Goal: Information Seeking & Learning: Understand process/instructions

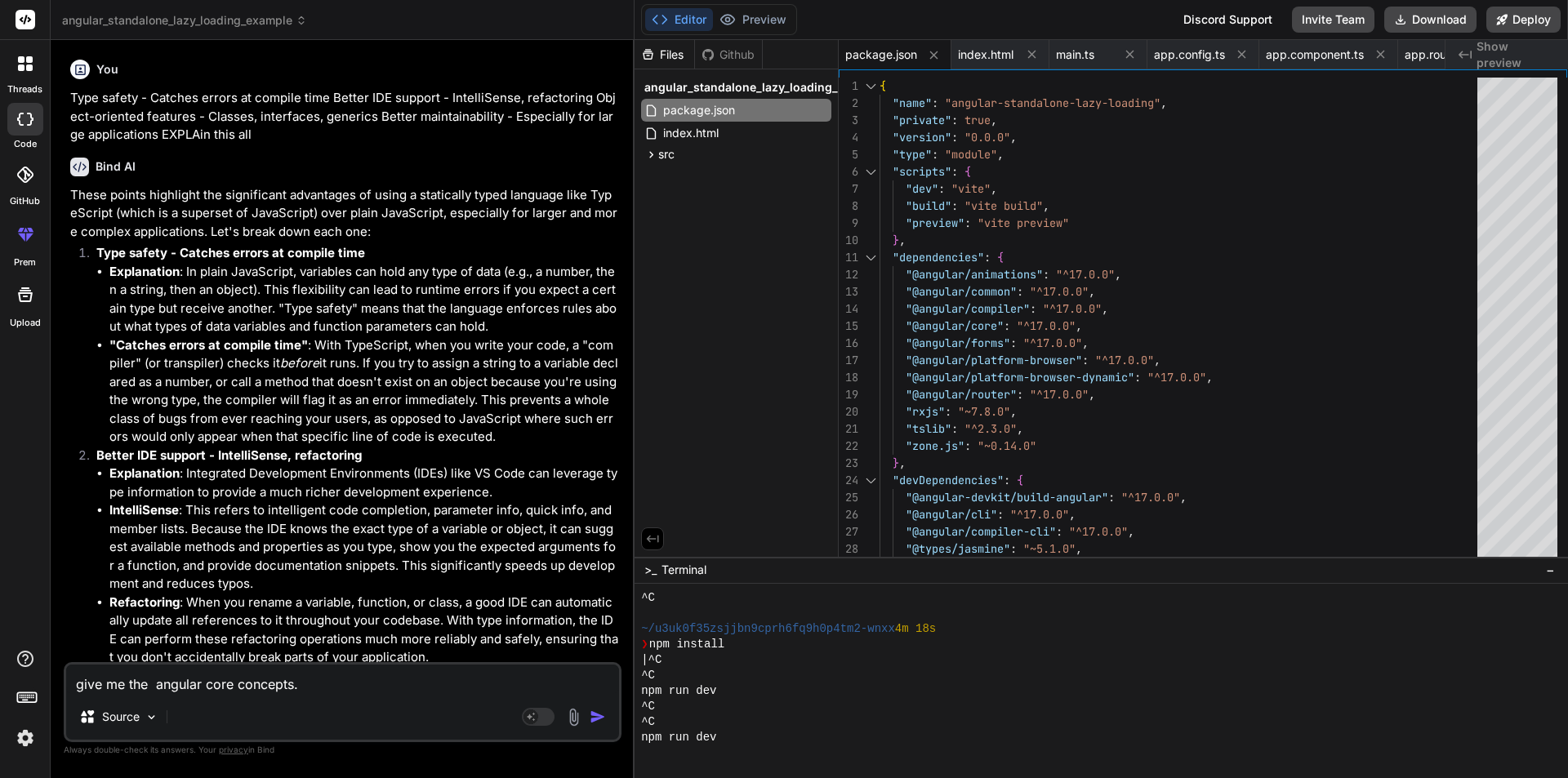
scroll to position [140, 0]
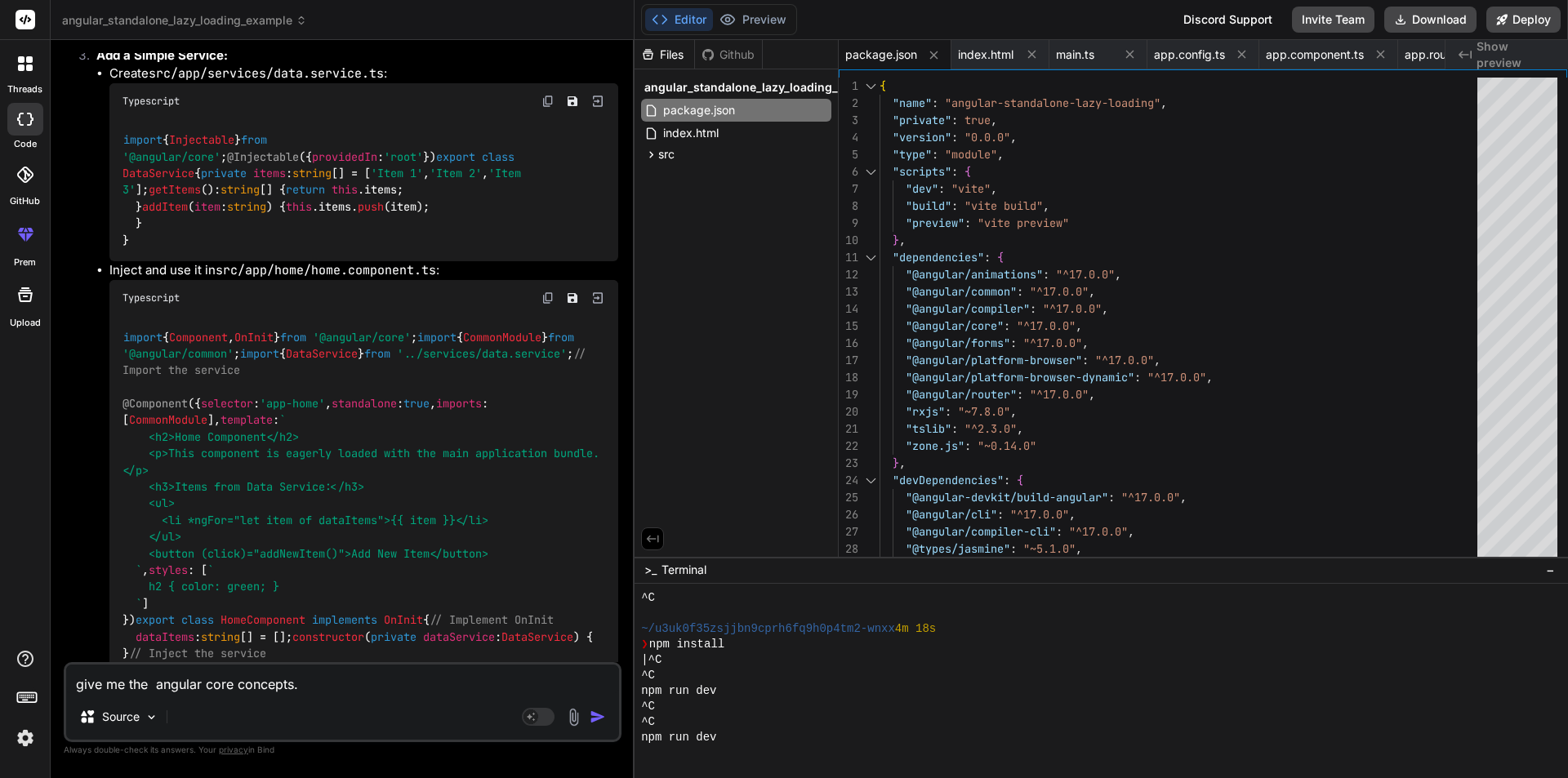
drag, startPoint x: 310, startPoint y: 685, endPoint x: 68, endPoint y: 688, distance: 242.0
click at [68, 688] on textarea "give me the angular core concepts." at bounding box center [342, 679] width 553 height 29
type textarea "x"
type textarea "h"
type textarea "x"
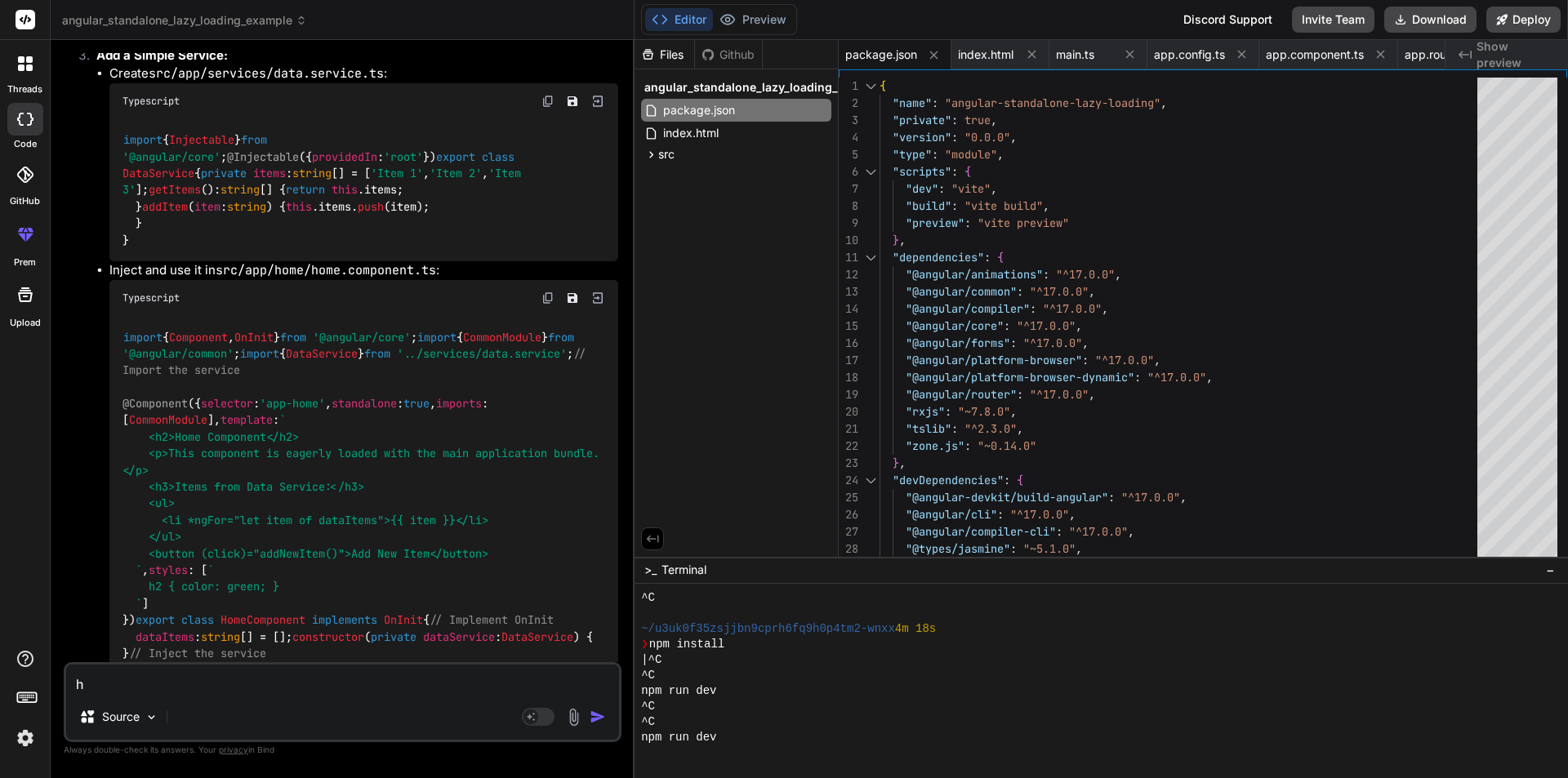
type textarea "ho"
type textarea "x"
type textarea "how"
type textarea "x"
type textarea "how"
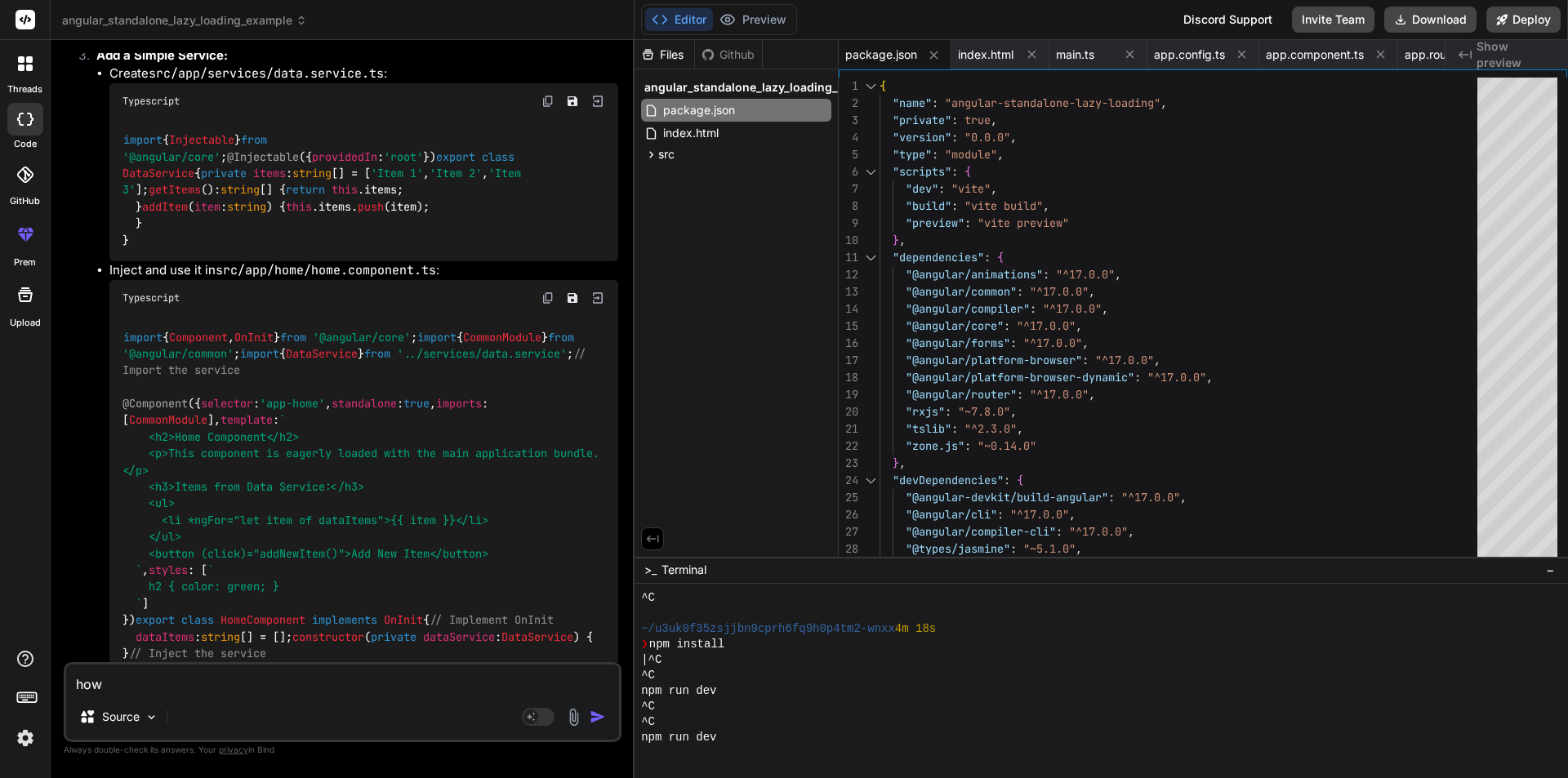
type textarea "x"
type textarea "how t"
type textarea "x"
type textarea "how to"
type textarea "x"
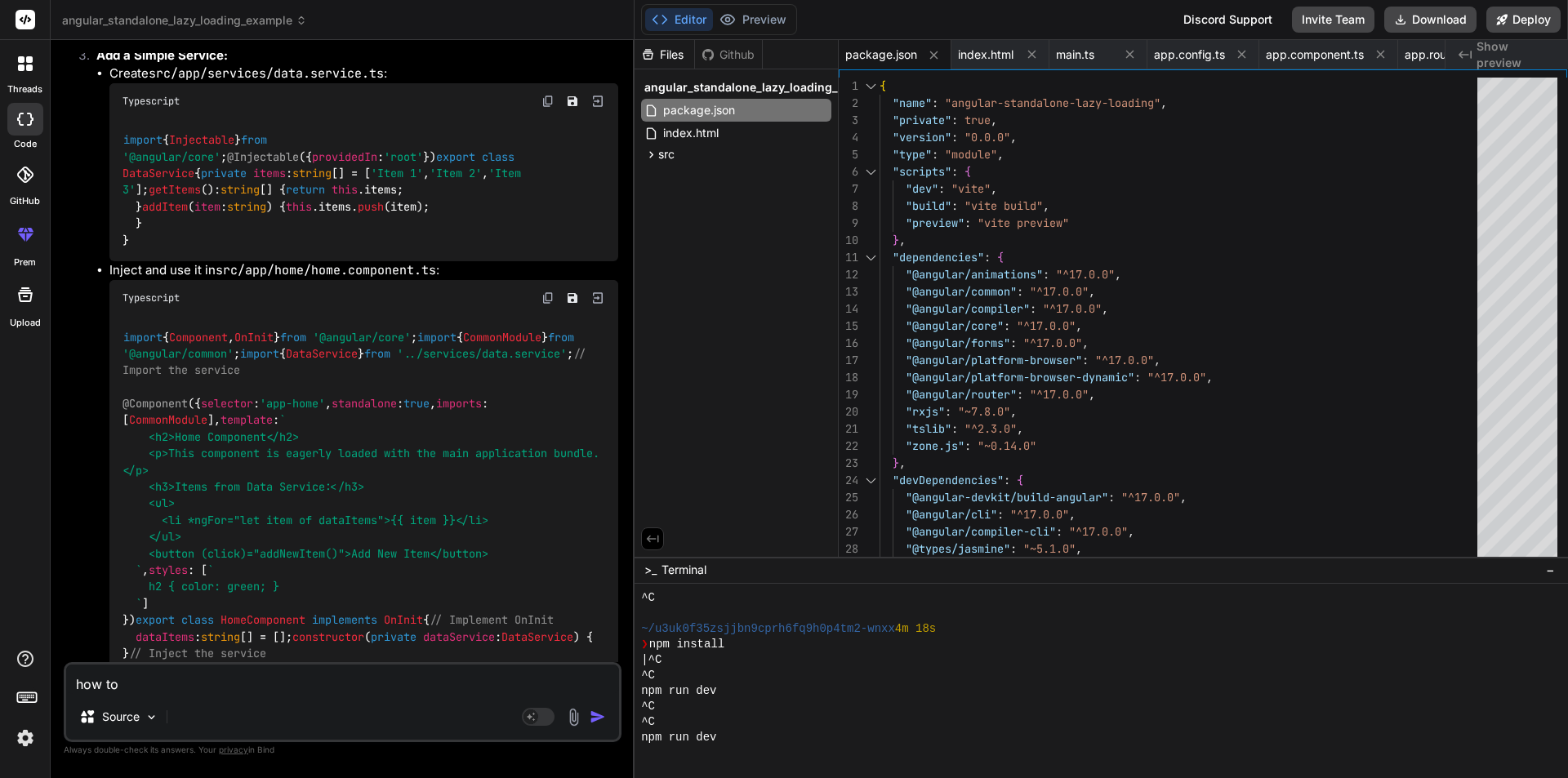
type textarea "how to"
type textarea "x"
type textarea "how to u"
type textarea "x"
type textarea "how to us"
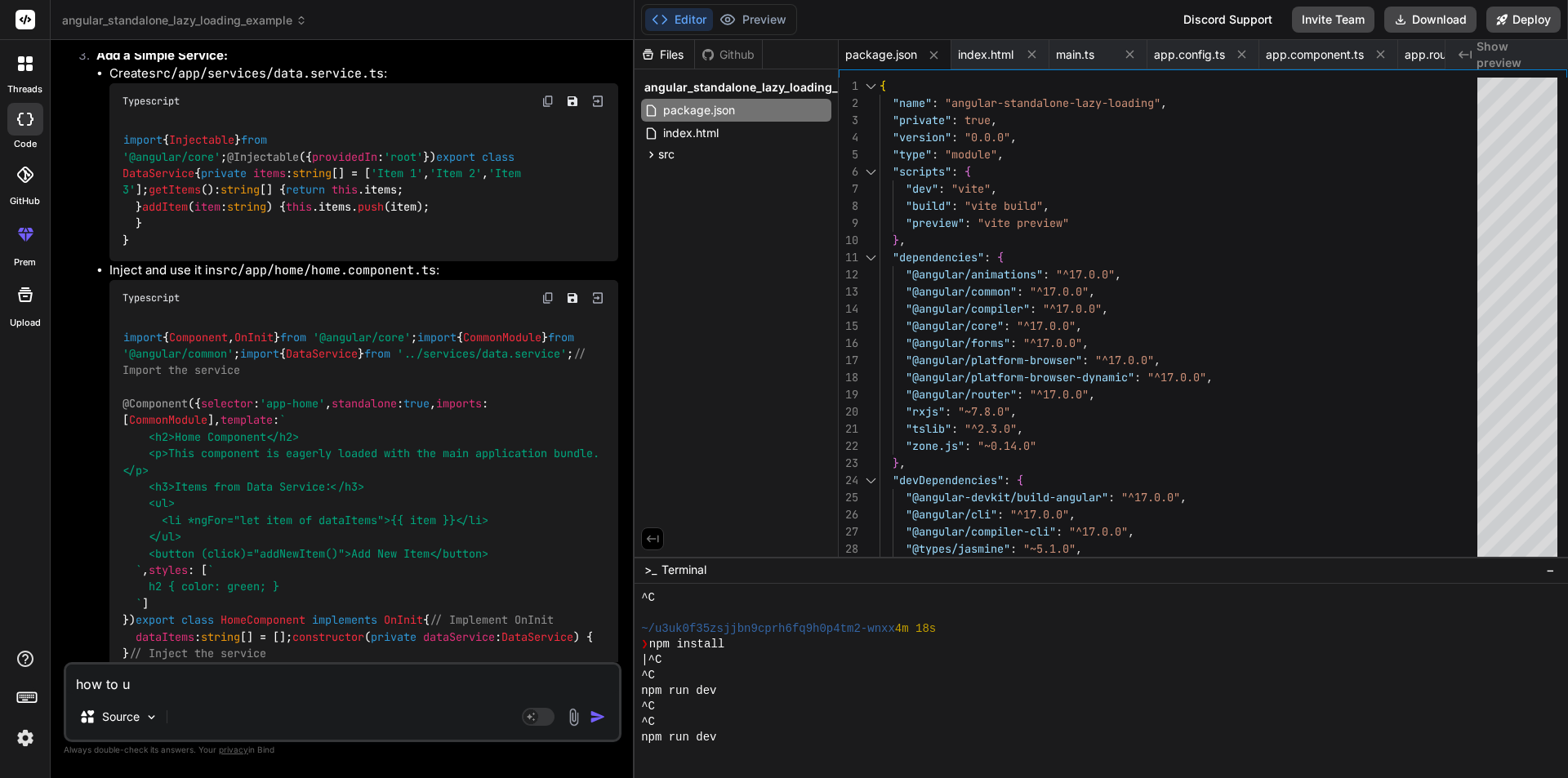
type textarea "x"
type textarea "how to use"
type textarea "x"
type textarea "how to use"
type textarea "x"
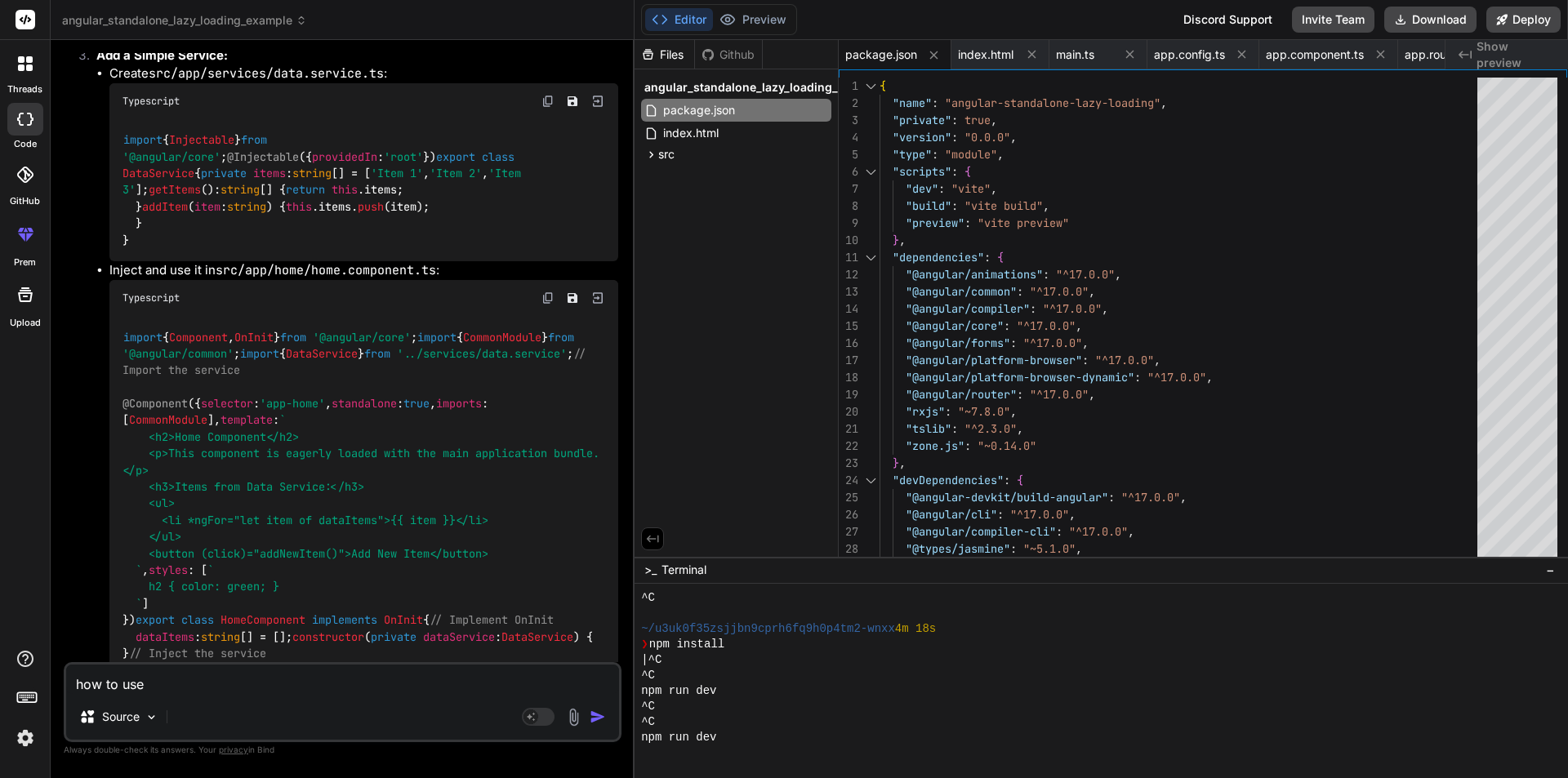
type textarea "how to use l"
type textarea "x"
type textarea "how to use la"
type textarea "x"
type textarea "how to use laz"
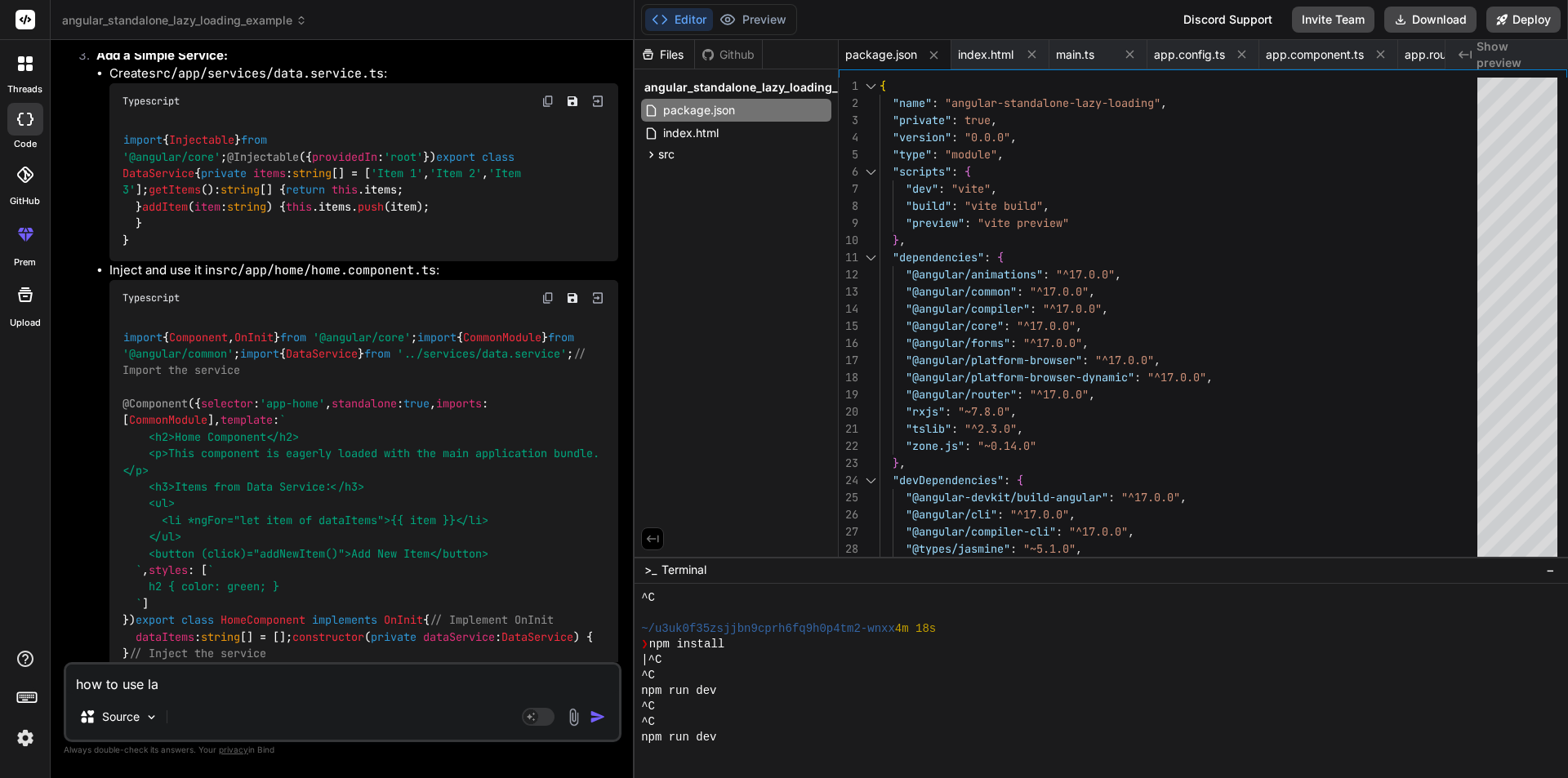
type textarea "x"
type textarea "how to use lazy"
type textarea "x"
type textarea "how to use lazy"
type textarea "x"
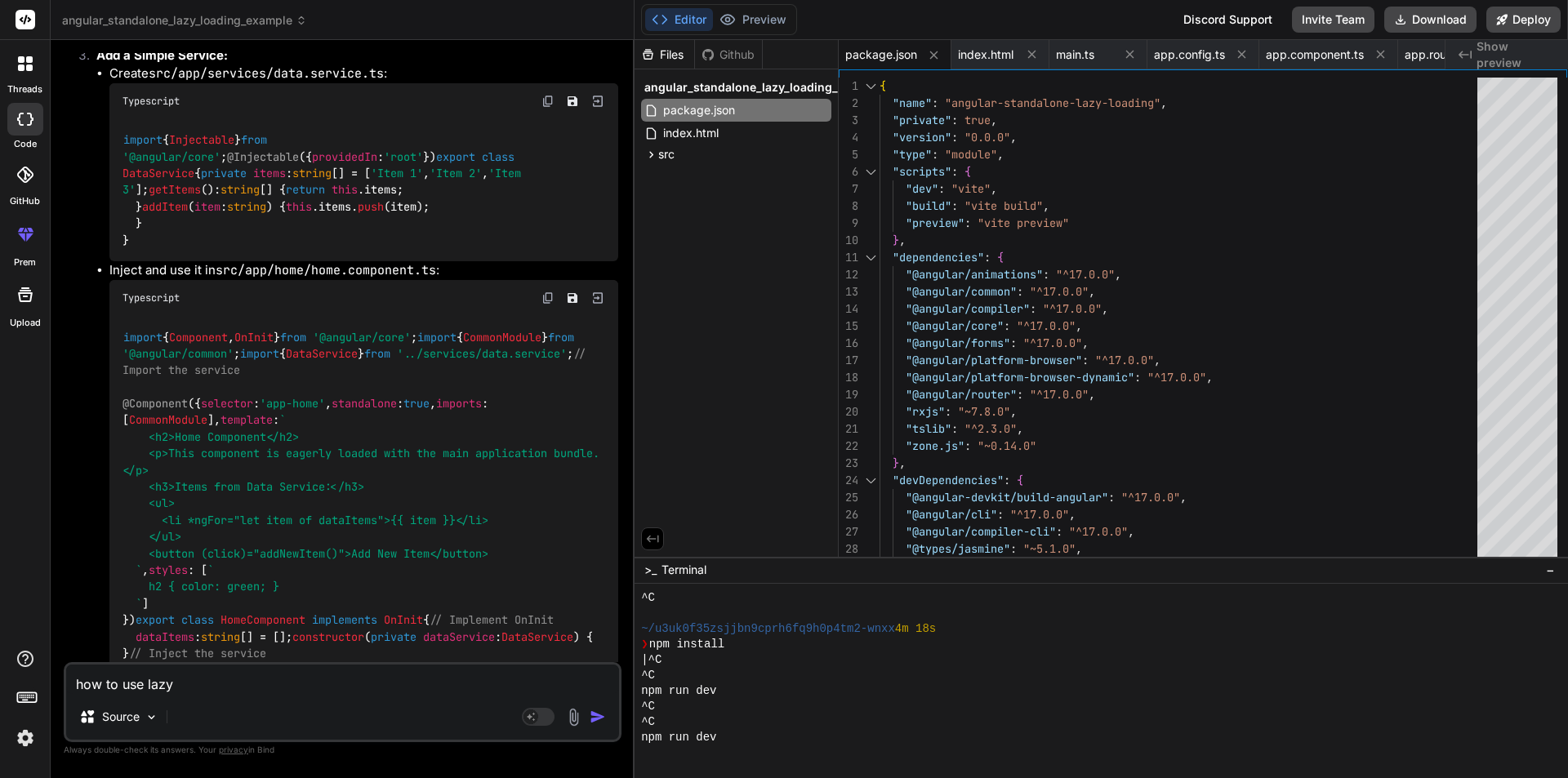
type textarea "how to use lazy l"
type textarea "x"
type textarea "how to use lazy lo"
type textarea "x"
type textarea "how to use lazy loa"
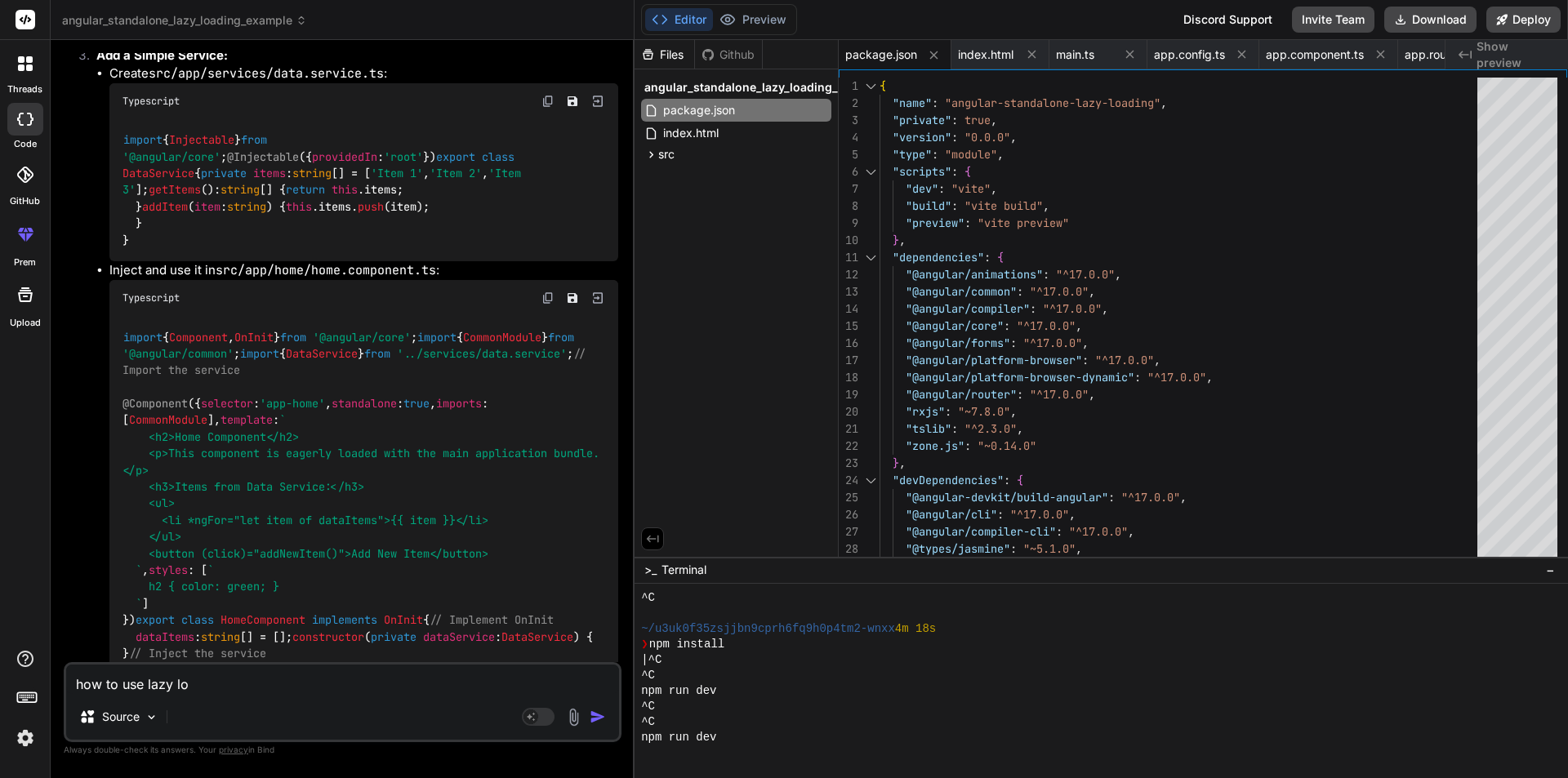
type textarea "x"
type textarea "how to use lazy load"
type textarea "x"
type textarea "how to use lazy loadi"
type textarea "x"
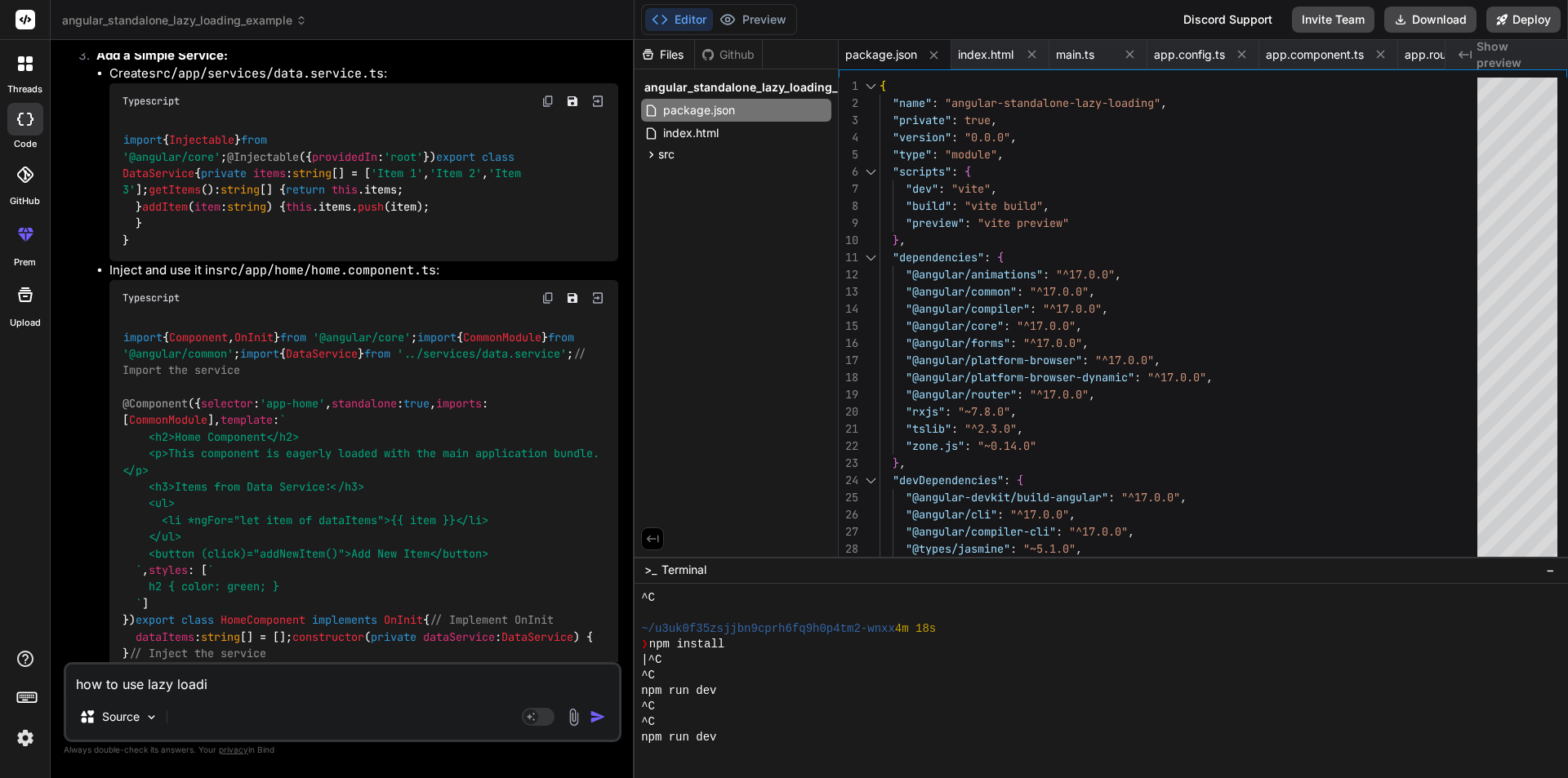
type textarea "how to use lazy loadin"
type textarea "x"
type textarea "how to use lazy loading"
type textarea "x"
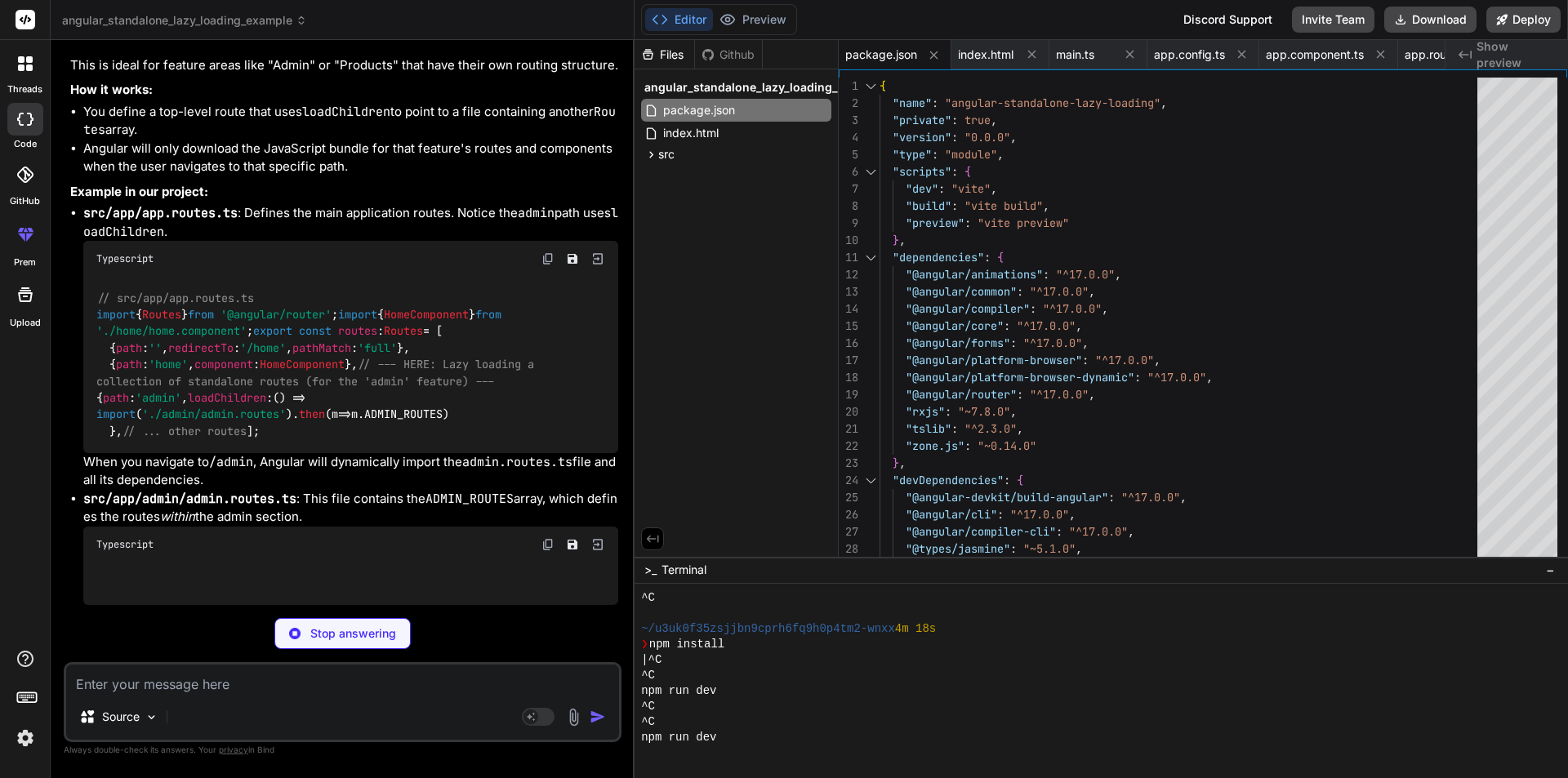
scroll to position [35394, 0]
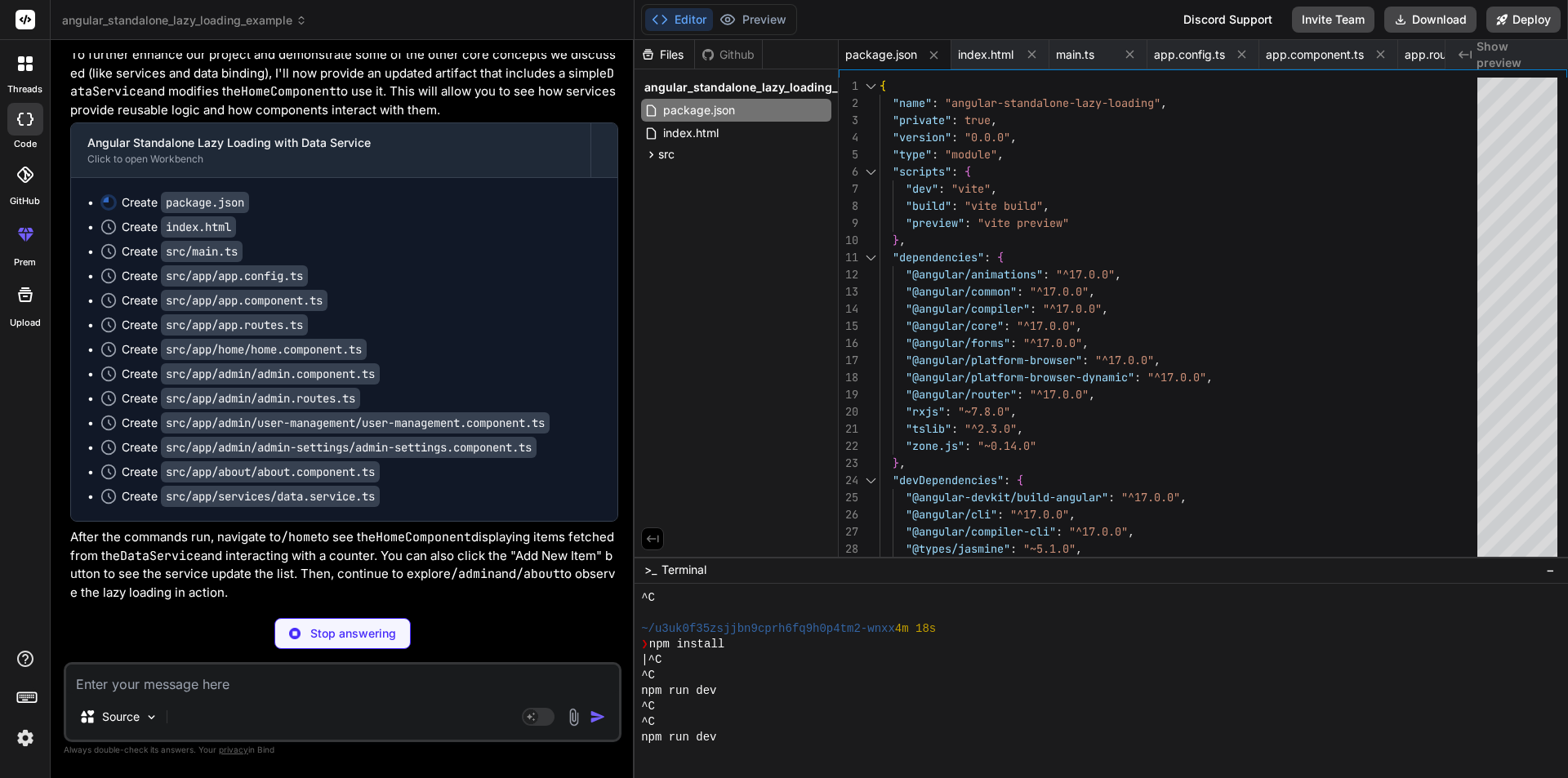
type textarea "x"
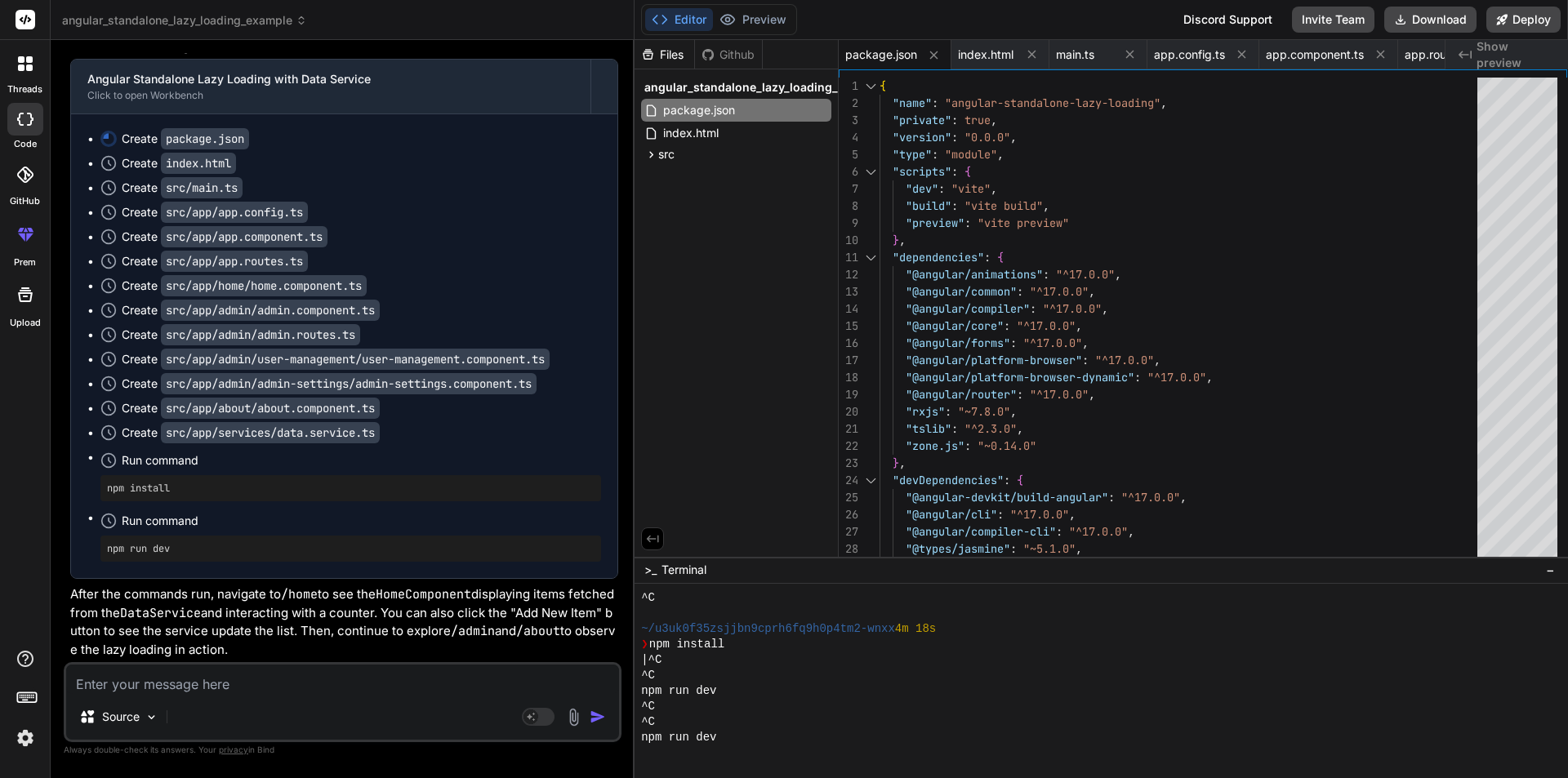
scroll to position [37208, 0]
